Goal: Participate in discussion: Engage in conversation with other users on a specific topic

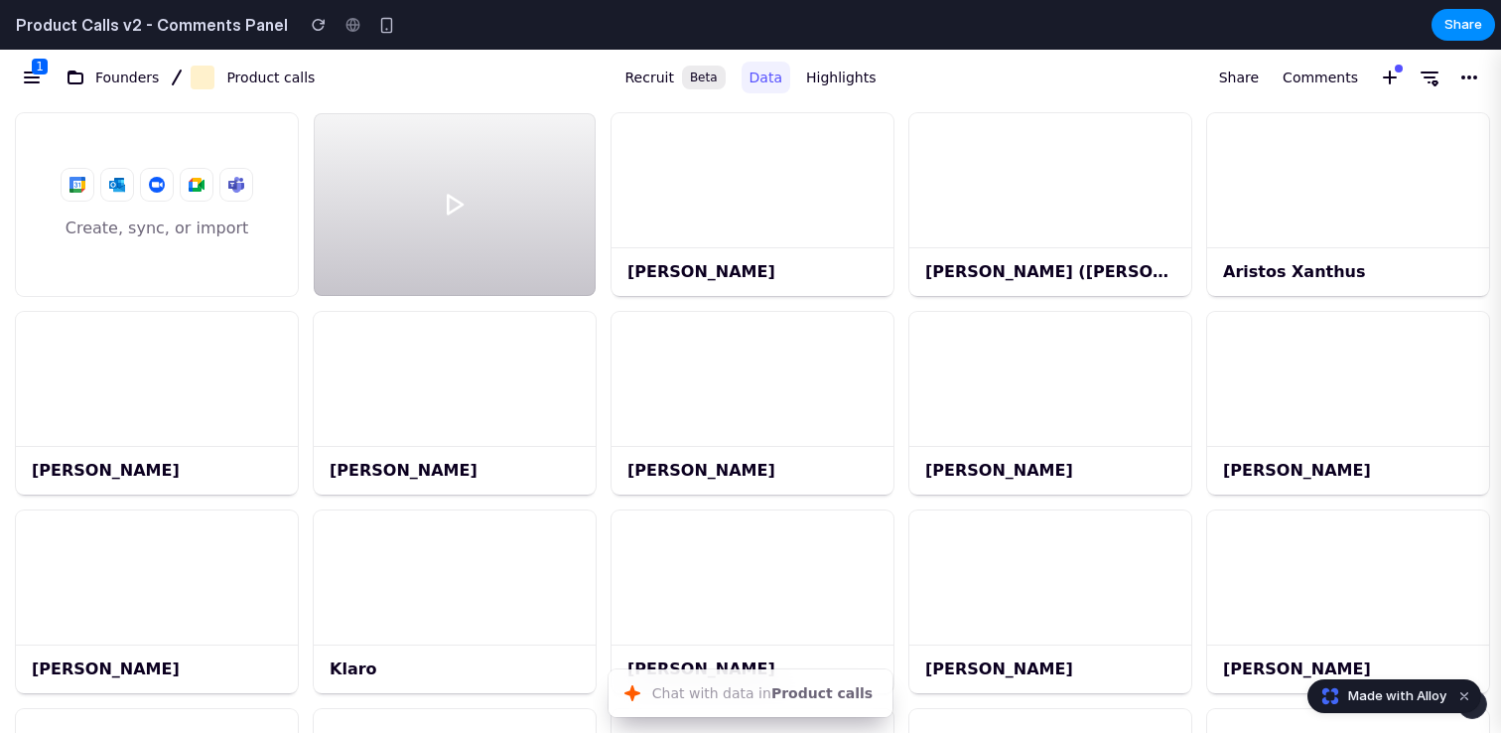
click at [1163, 87] on div "Share Comments" at bounding box center [1193, 78] width 601 height 48
click at [1328, 80] on span "Comments" at bounding box center [1320, 78] width 75 height 24
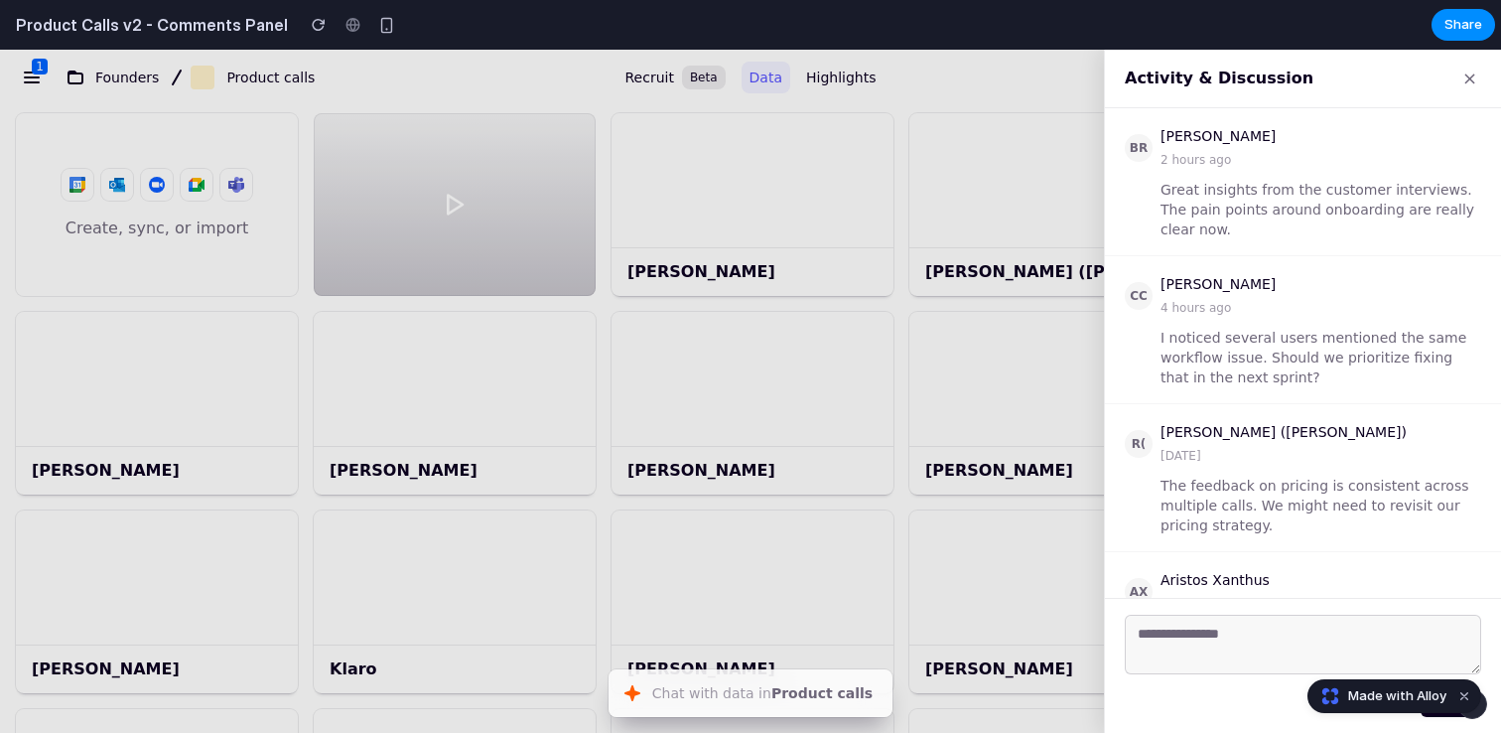
click at [1471, 77] on button "×" at bounding box center [1470, 79] width 23 height 26
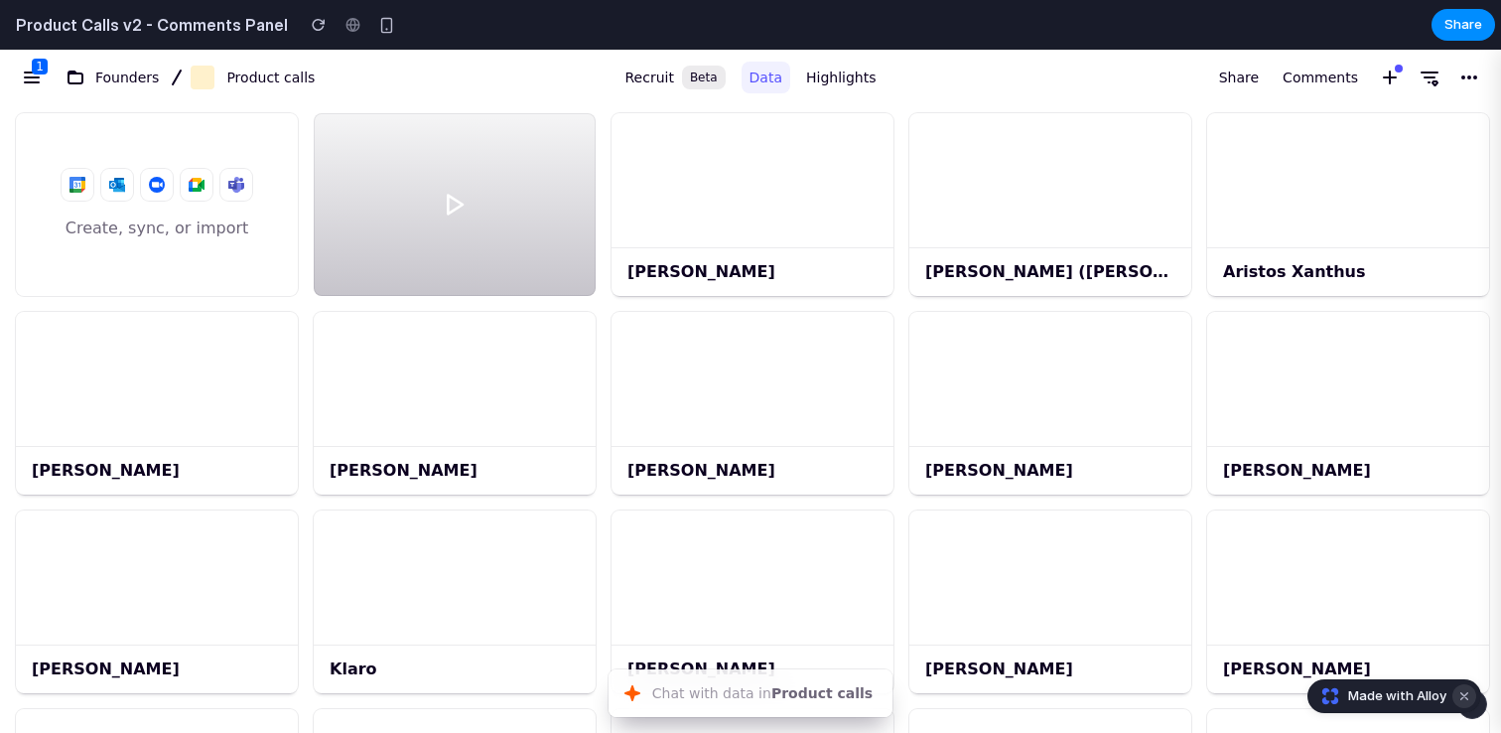
click at [1466, 699] on button "Dismiss watermark" at bounding box center [1465, 696] width 24 height 24
click at [989, 57] on div "Share Comments" at bounding box center [1193, 78] width 601 height 48
click at [1304, 81] on span "Comments" at bounding box center [1320, 78] width 75 height 24
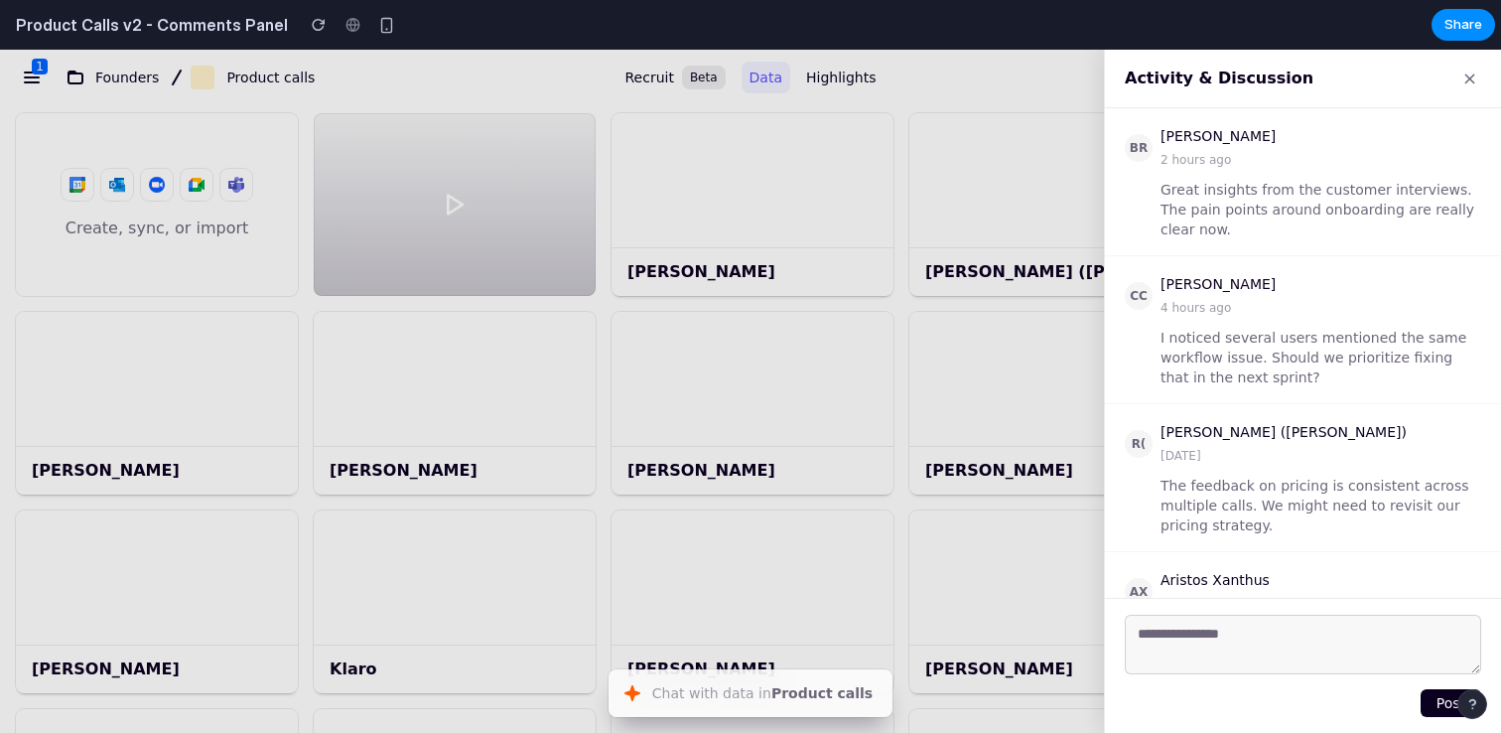
click at [1367, 647] on textarea at bounding box center [1303, 645] width 356 height 60
click at [1478, 72] on button "×" at bounding box center [1470, 79] width 23 height 26
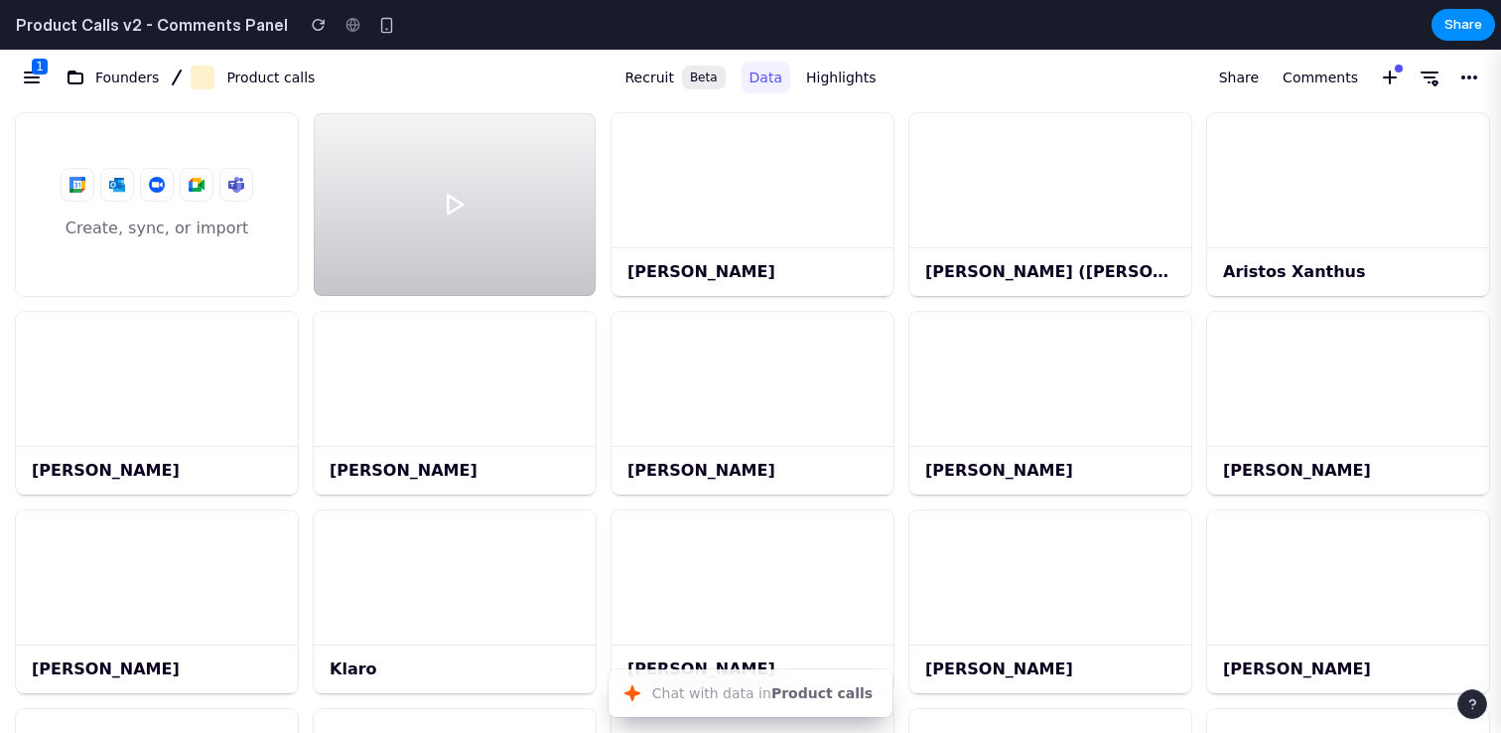
click at [1133, 71] on div "Share Comments" at bounding box center [1193, 78] width 601 height 48
